Goal: Transaction & Acquisition: Purchase product/service

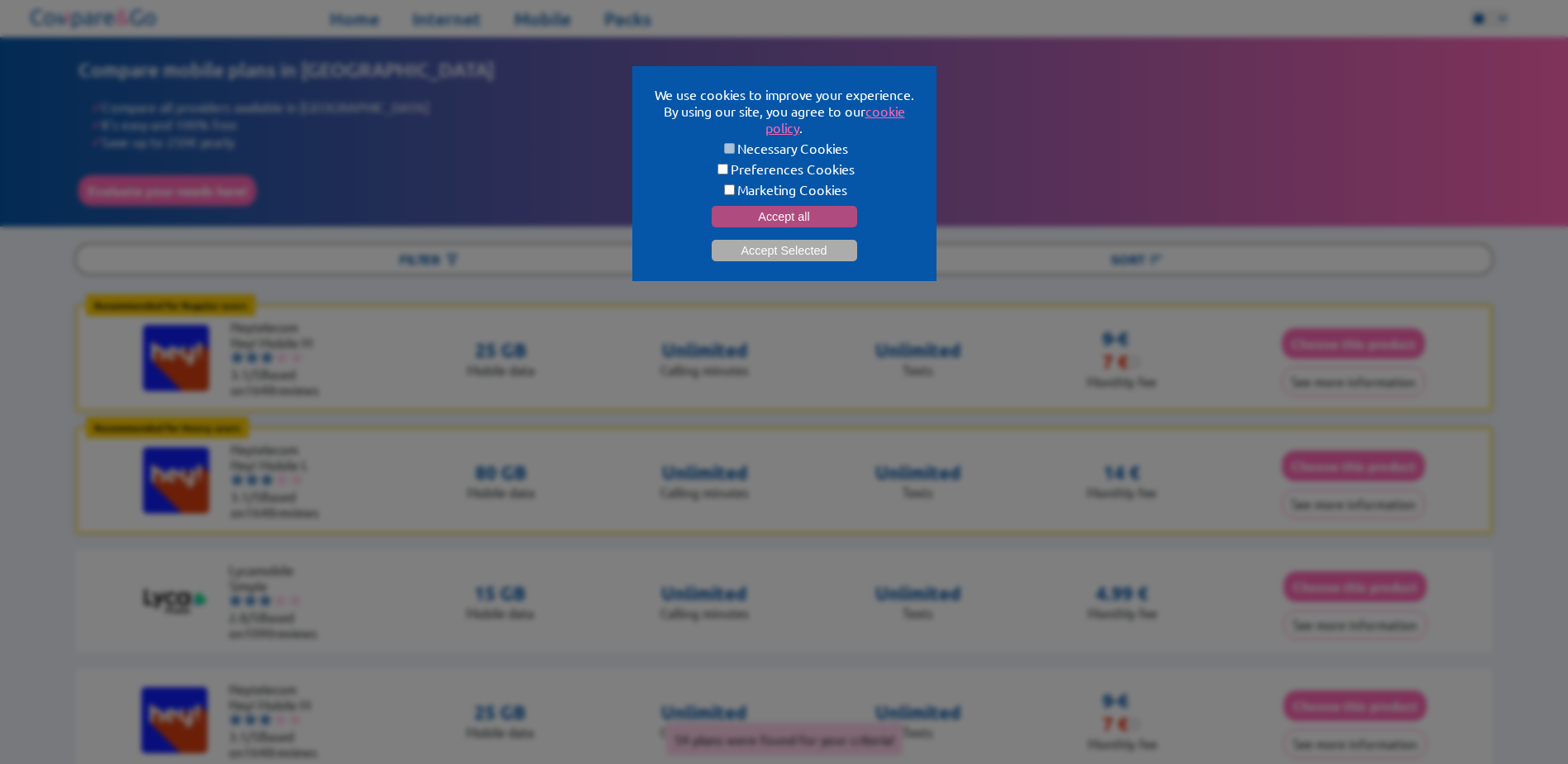
click at [747, 210] on button "Accept all" at bounding box center [784, 217] width 146 height 22
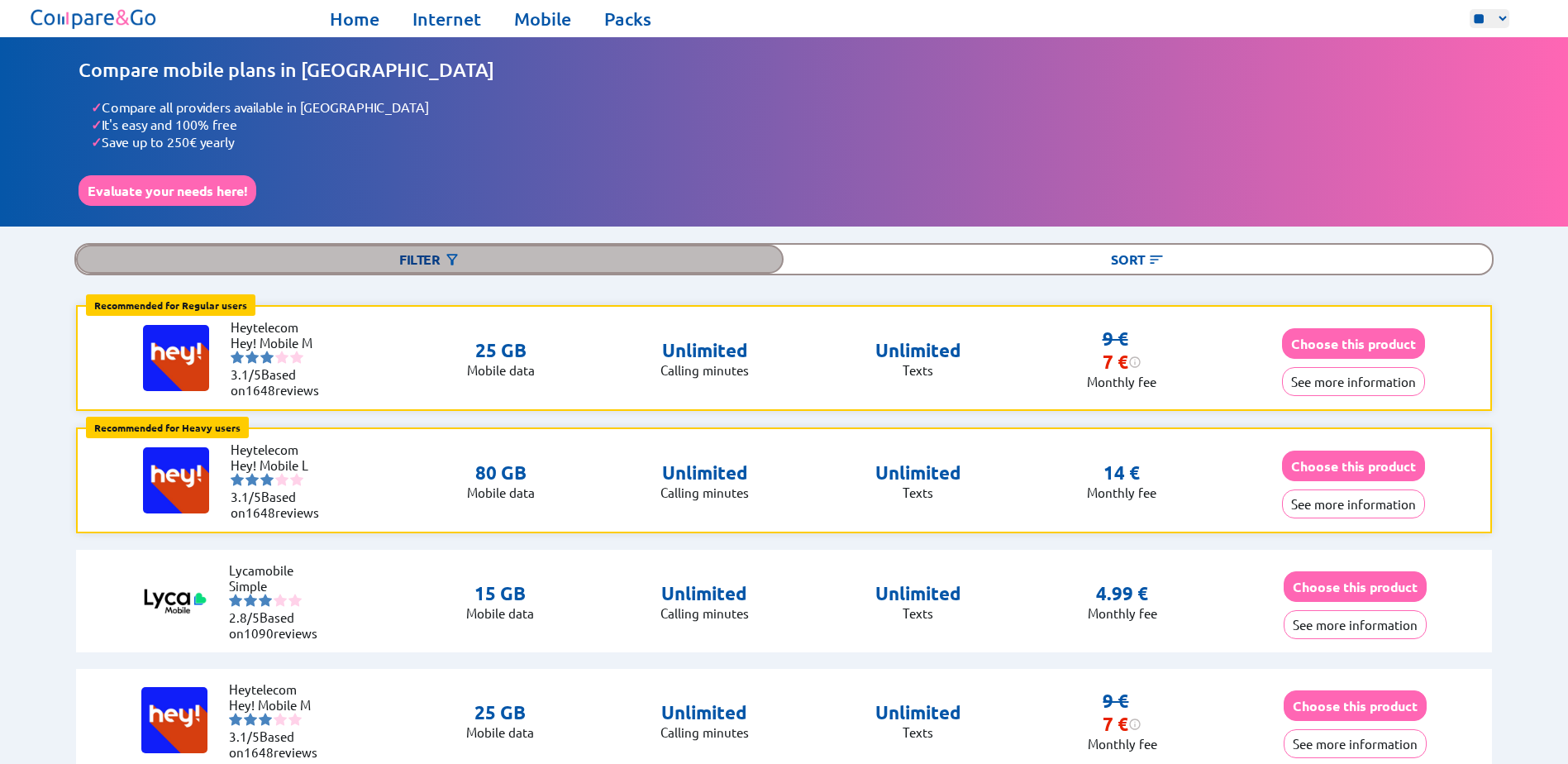
click at [447, 257] on img at bounding box center [452, 259] width 17 height 17
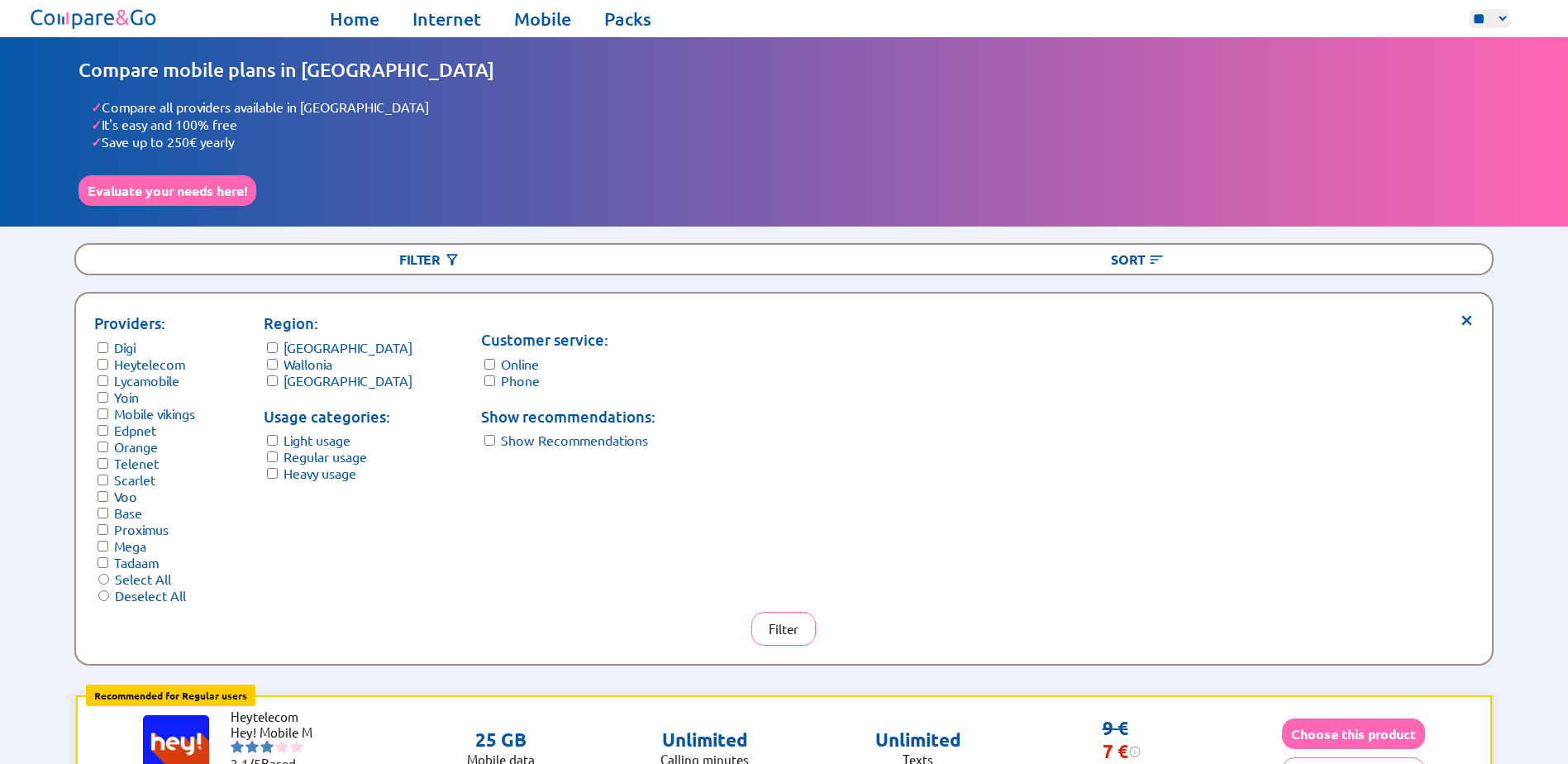
click at [1460, 312] on span "×" at bounding box center [1467, 318] width 14 height 13
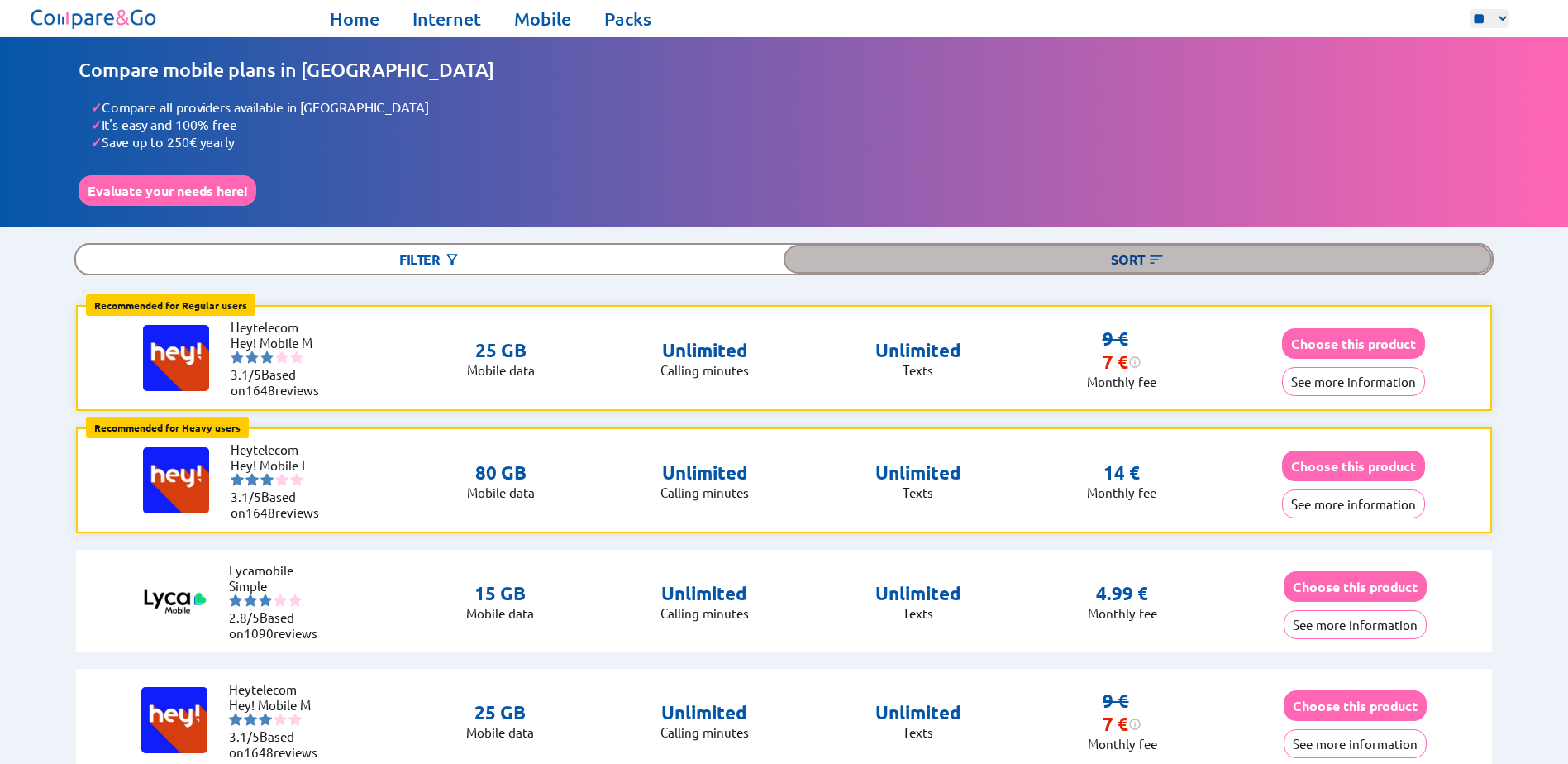
click at [1203, 251] on div "Sort" at bounding box center [1137, 259] width 707 height 29
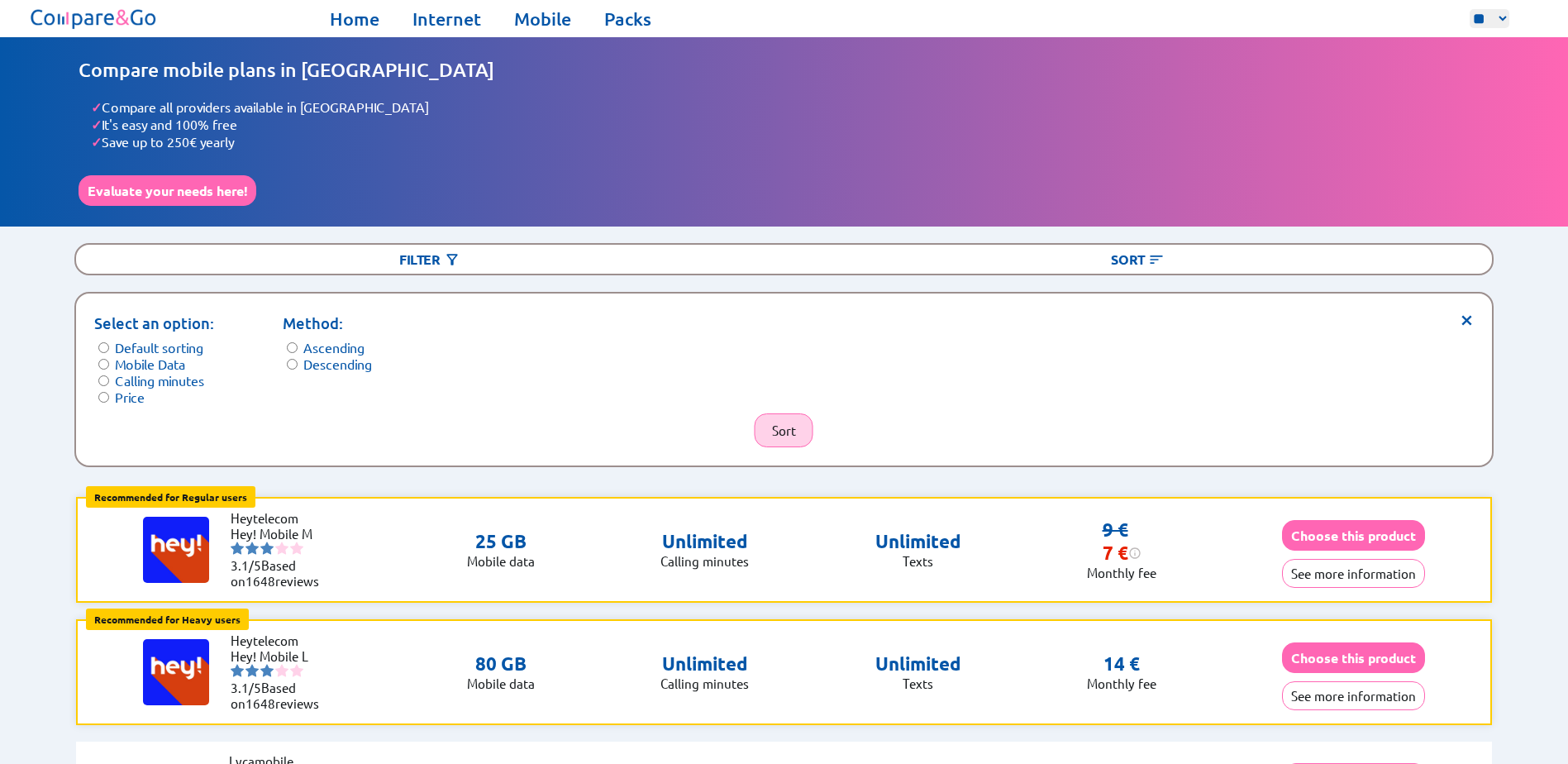
click at [796, 423] on button "Sort" at bounding box center [784, 431] width 59 height 34
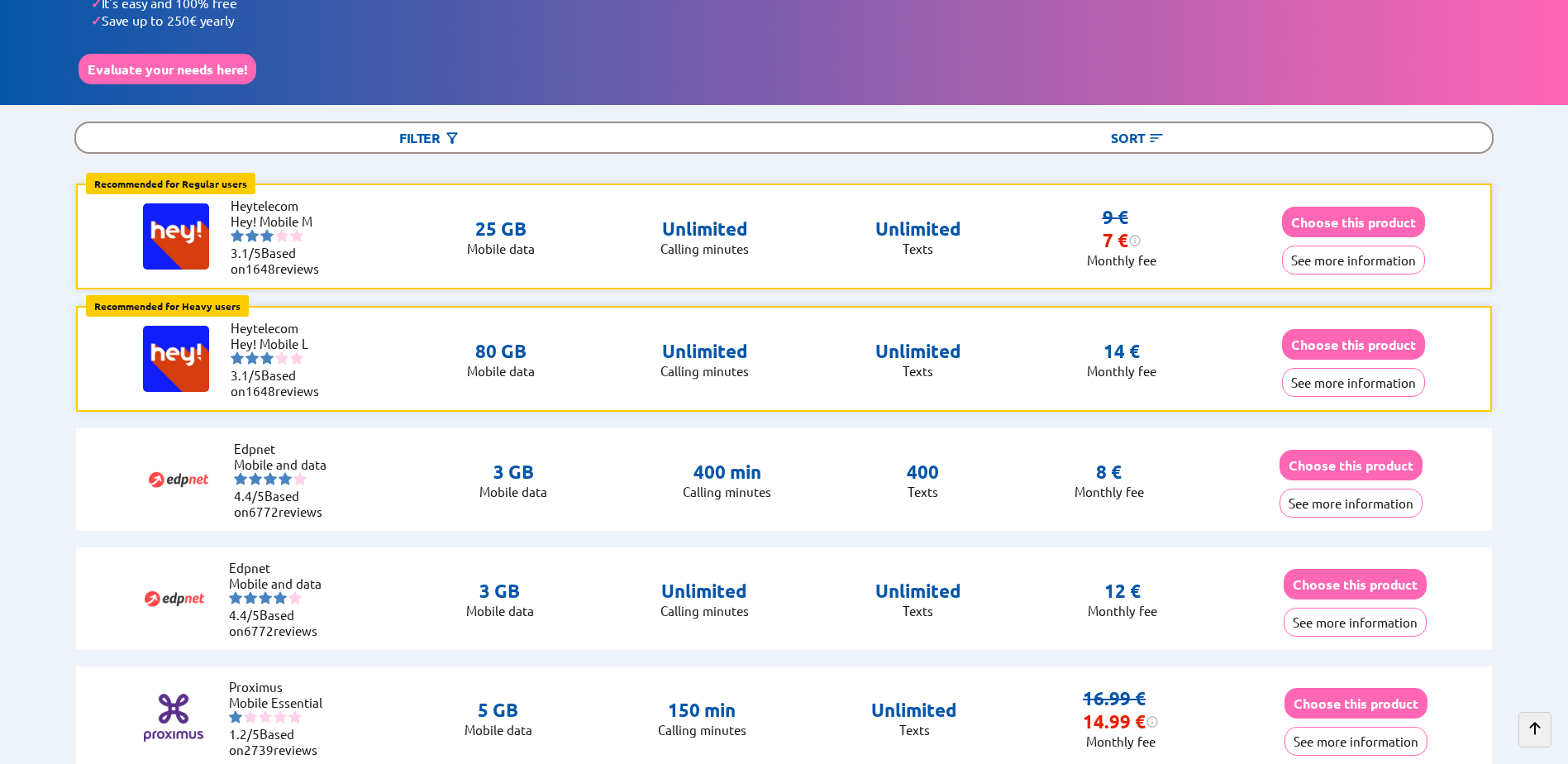
scroll to position [82, 0]
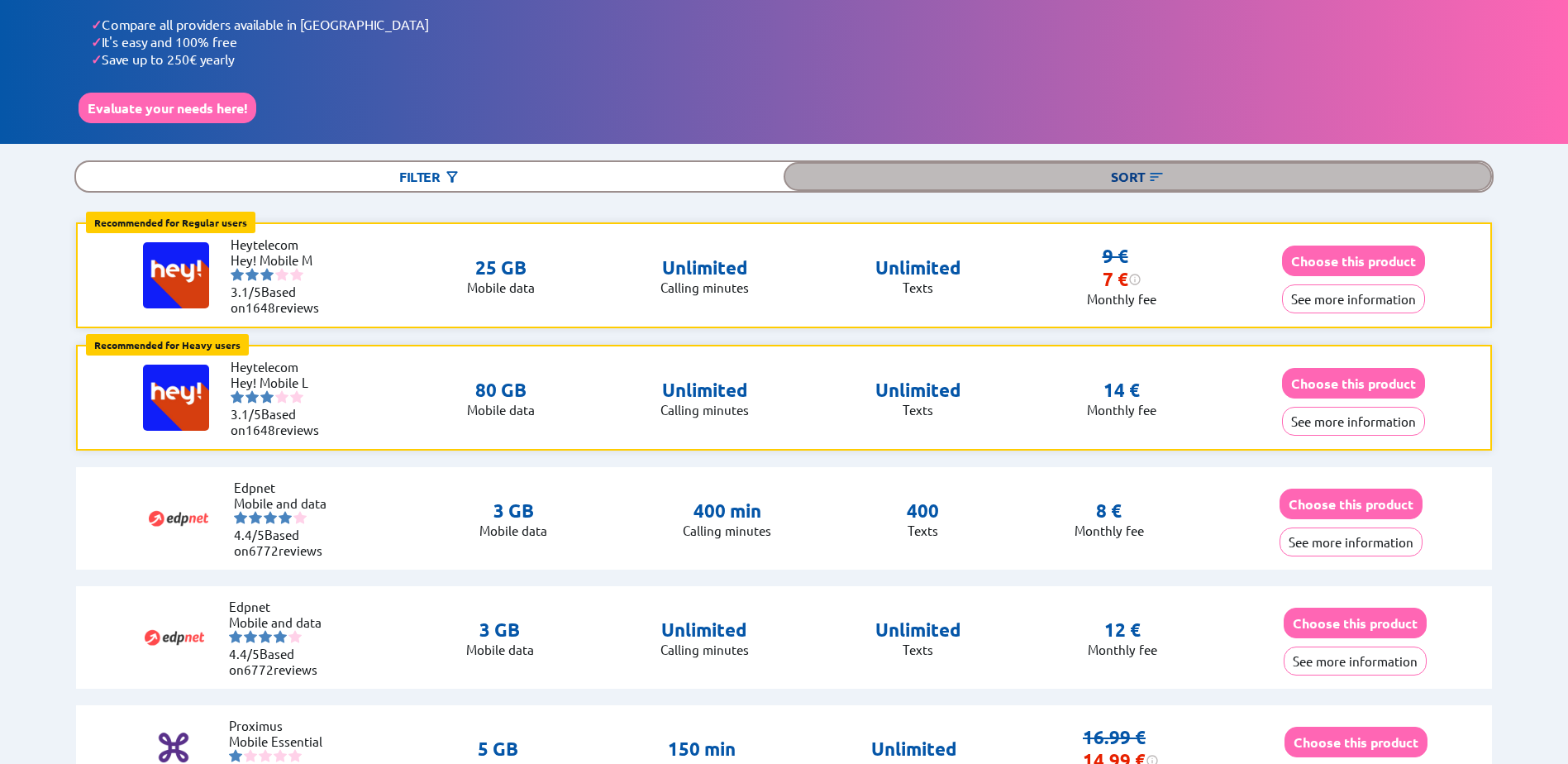
click at [1149, 169] on img at bounding box center [1156, 177] width 17 height 17
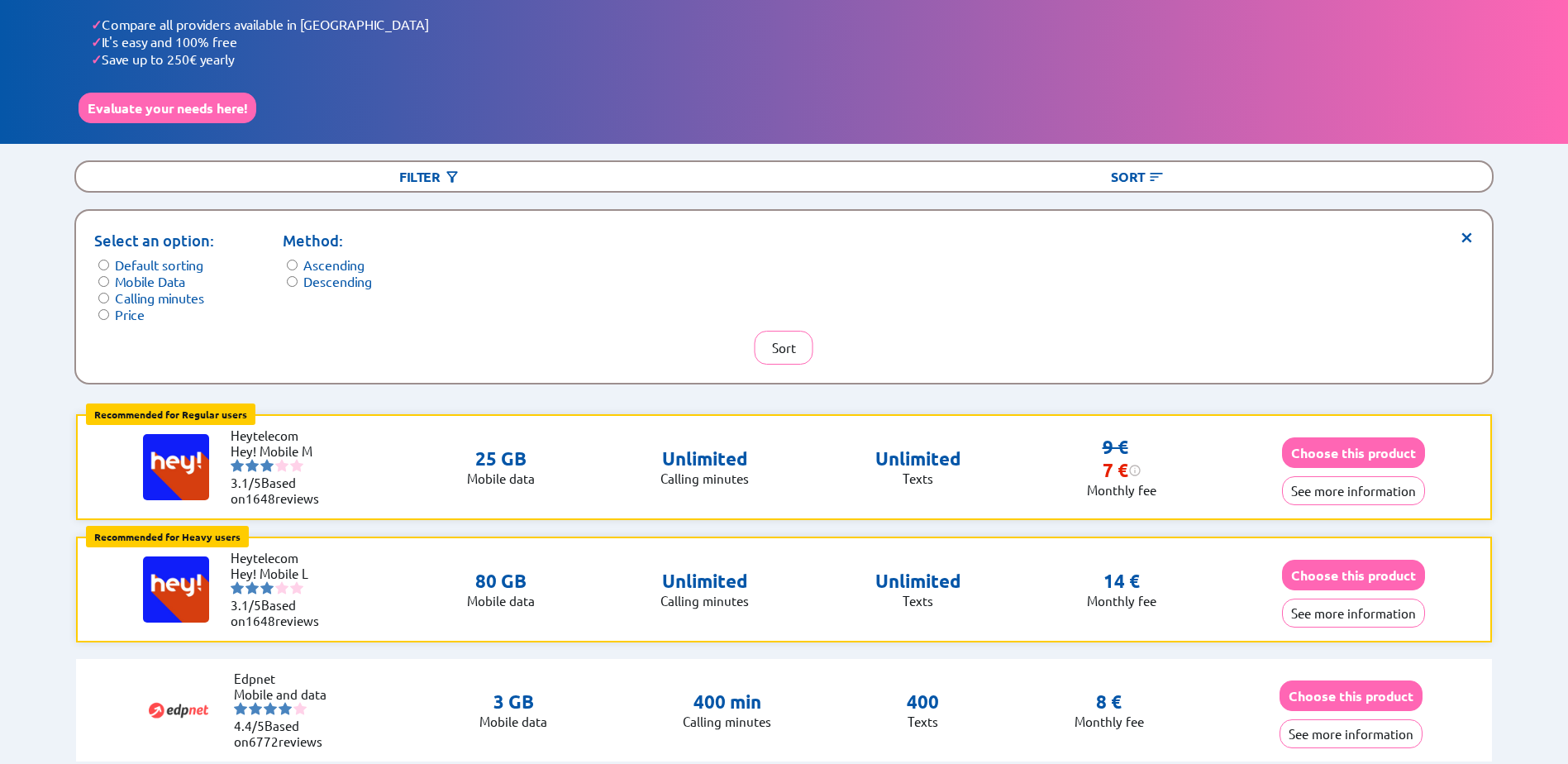
click at [313, 278] on label "Descending" at bounding box center [337, 281] width 68 height 17
click at [782, 335] on button "Sort" at bounding box center [784, 347] width 59 height 34
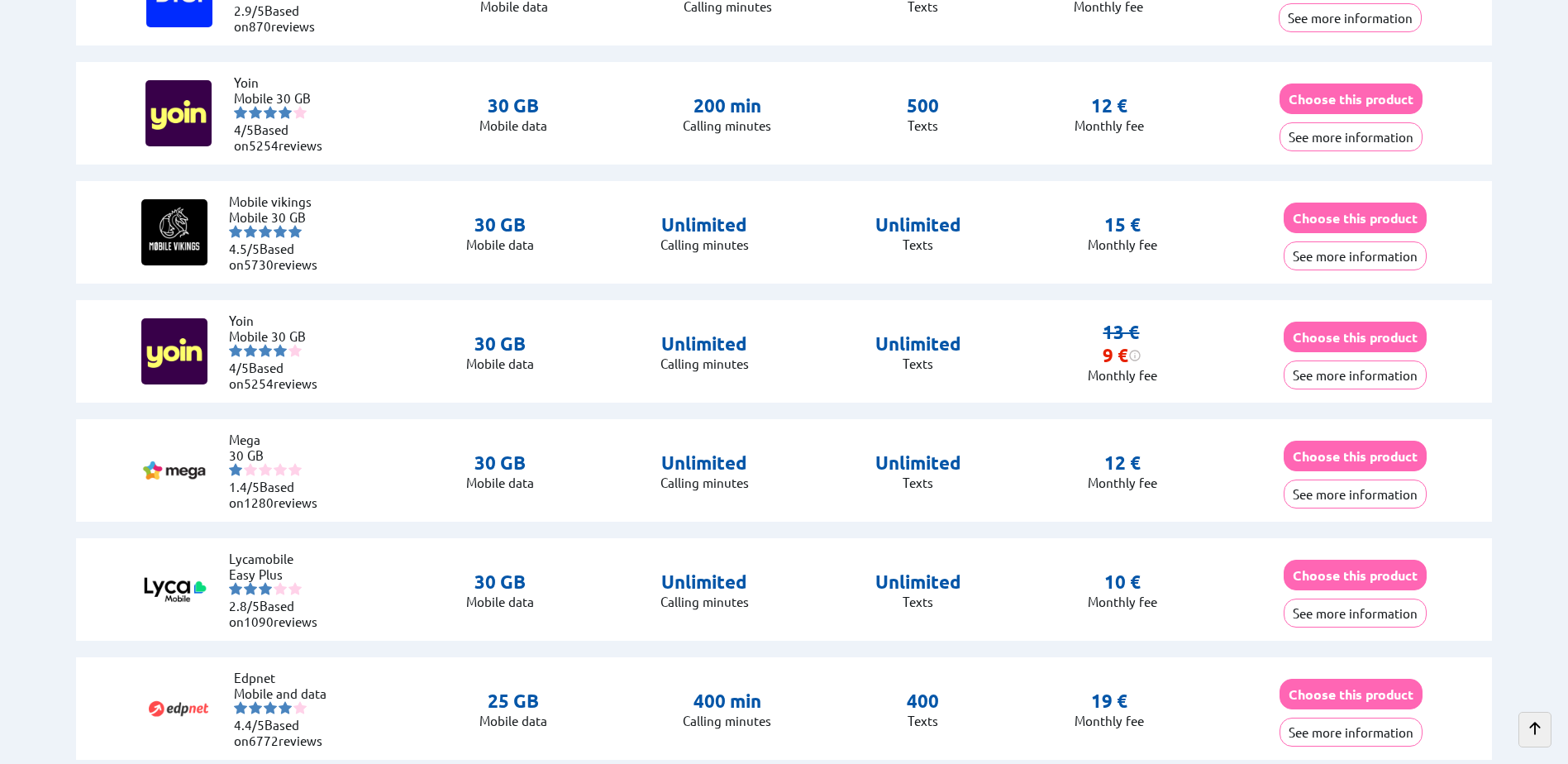
scroll to position [3804, 0]
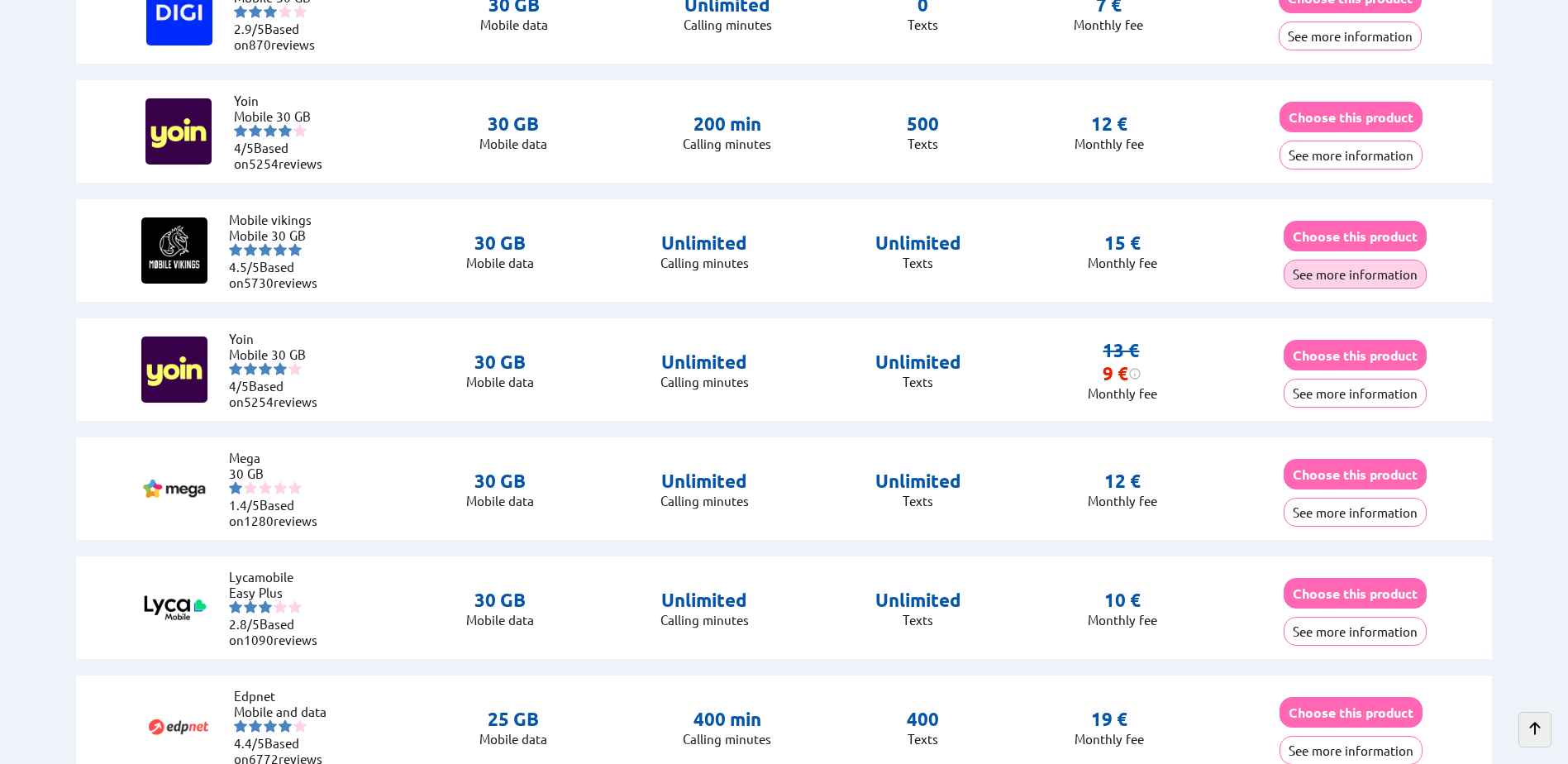
click at [1372, 271] on button "See more information" at bounding box center [1355, 274] width 143 height 29
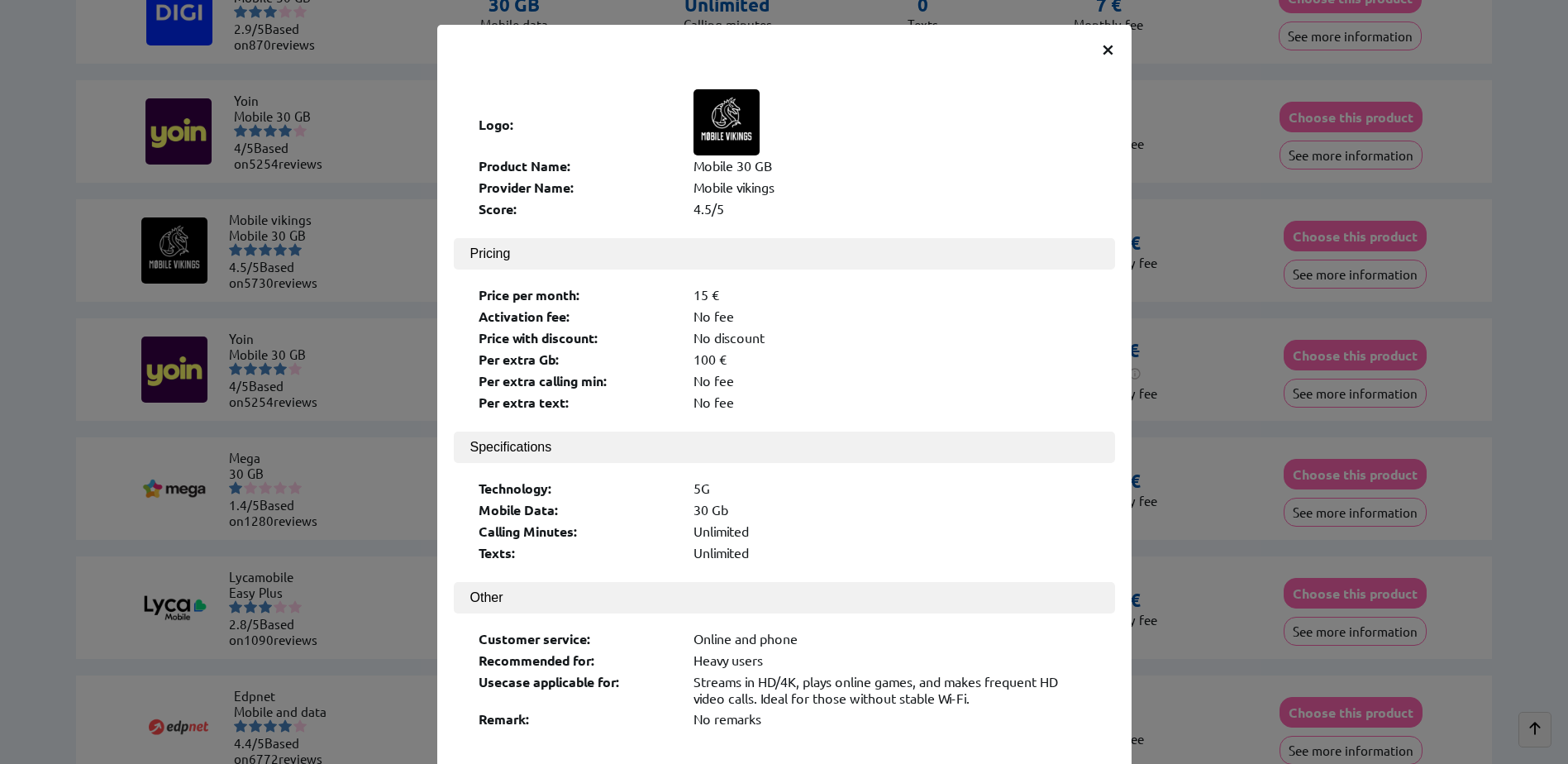
click at [1101, 48] on span "×" at bounding box center [1108, 48] width 14 height 30
